Goal: Information Seeking & Learning: Compare options

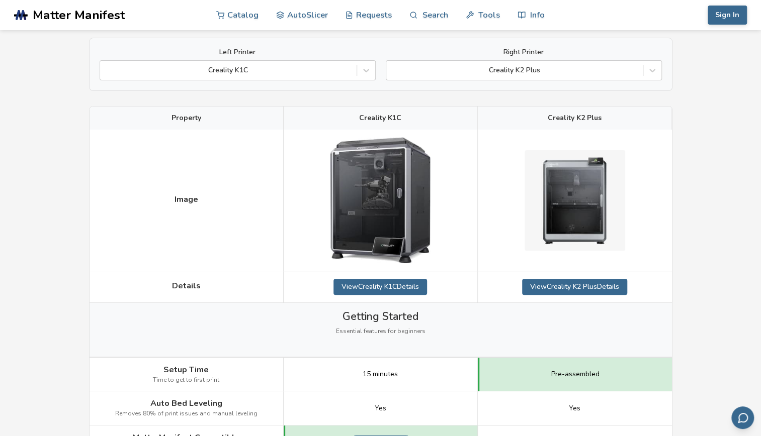
scroll to position [73, 0]
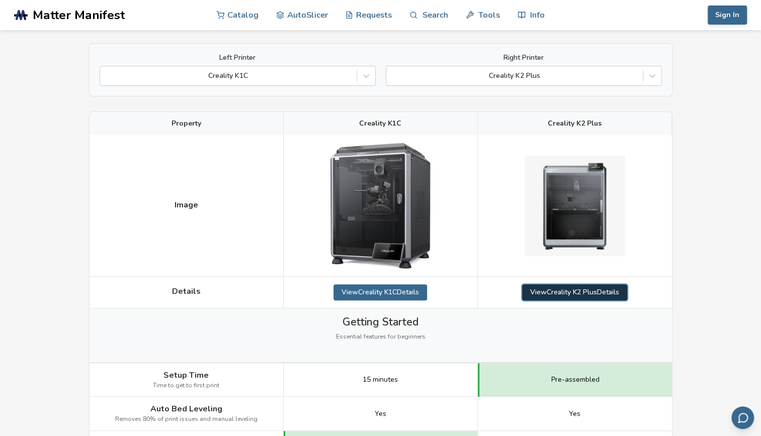
click at [563, 290] on link "View Creality K2 Plus Details" at bounding box center [574, 293] width 105 height 16
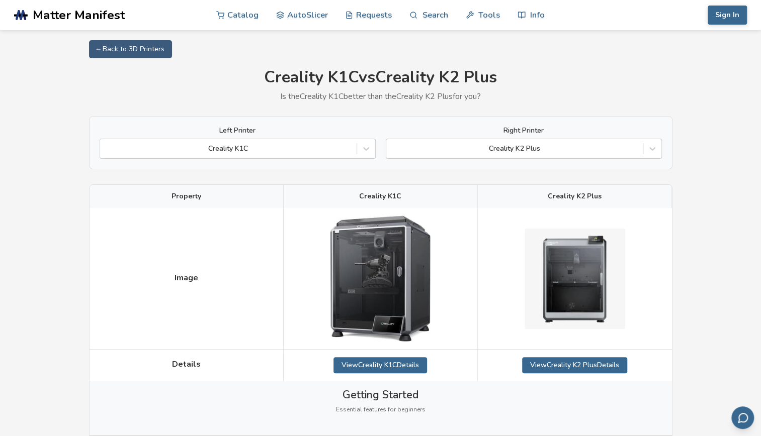
scroll to position [73, 0]
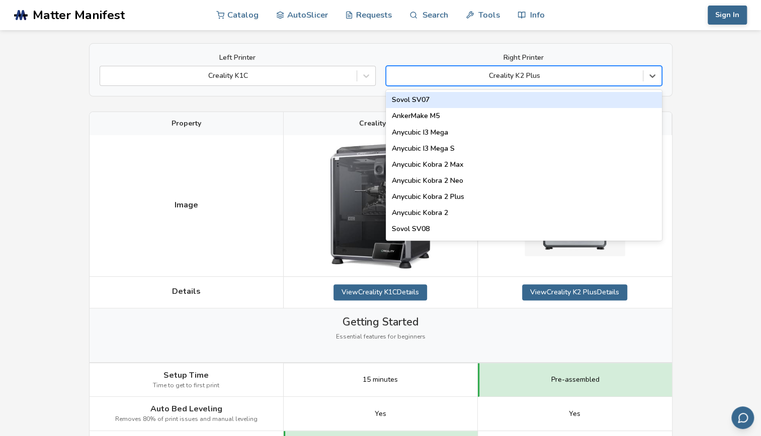
click at [564, 76] on div at bounding box center [514, 76] width 246 height 10
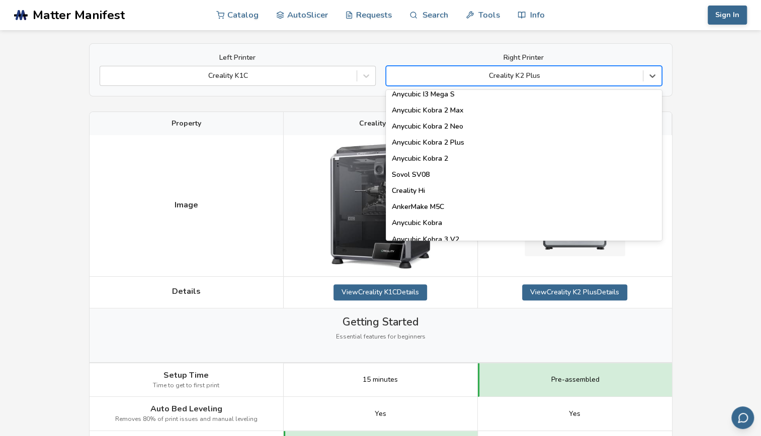
scroll to position [0, 0]
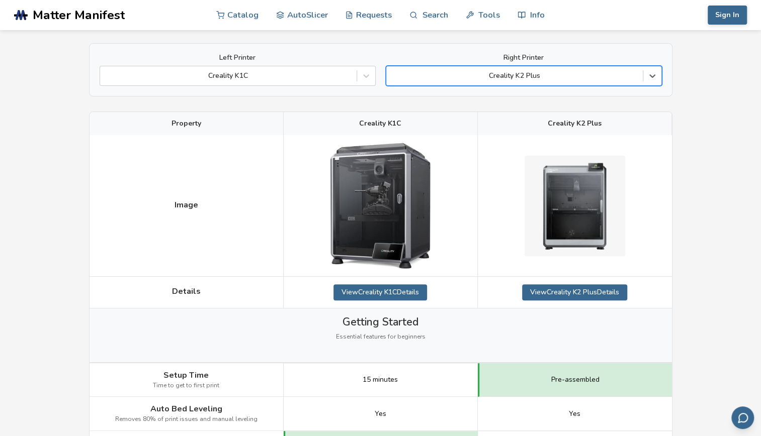
click at [539, 75] on div at bounding box center [514, 76] width 246 height 10
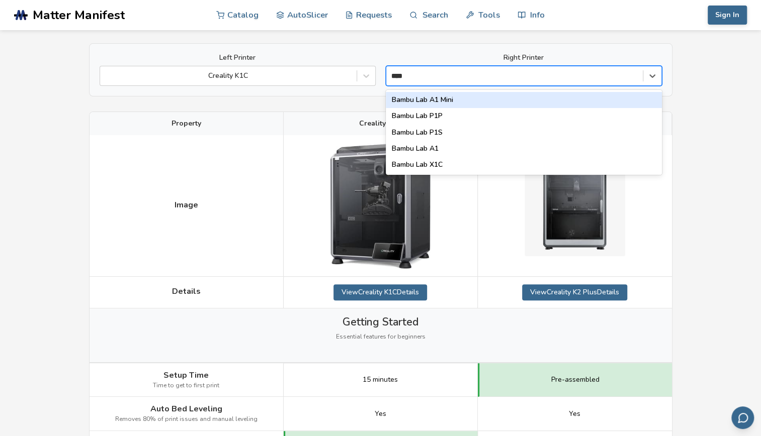
type input "*****"
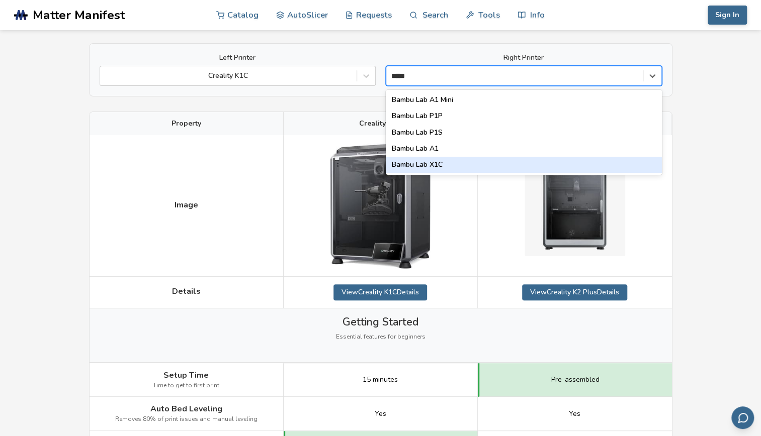
click at [487, 169] on div "Bambu Lab X1C" at bounding box center [524, 165] width 276 height 16
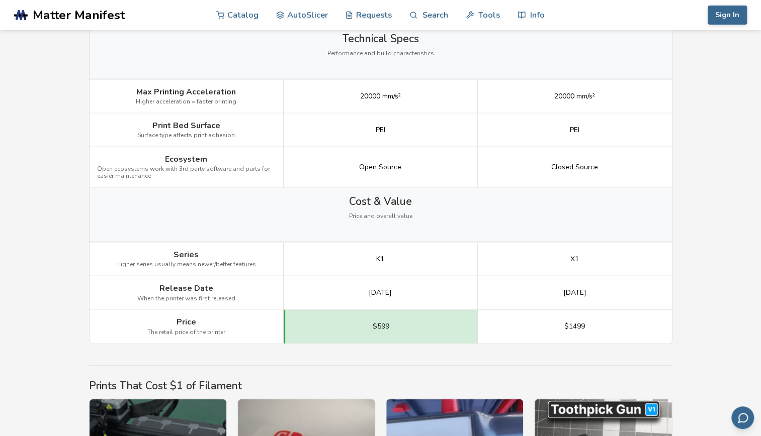
scroll to position [1347, 0]
